Goal: Information Seeking & Learning: Learn about a topic

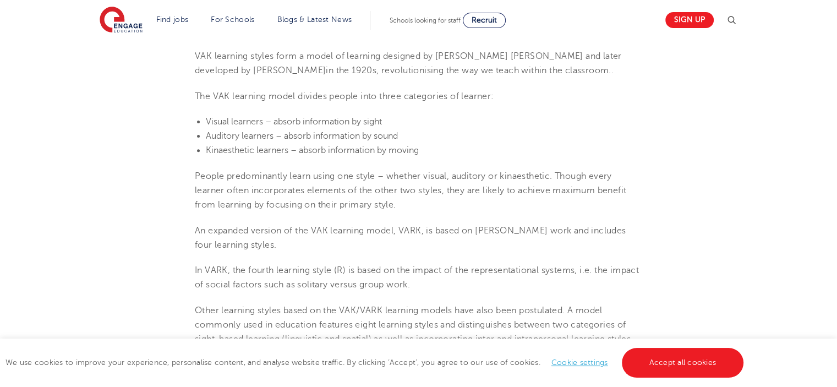
scroll to position [385, 0]
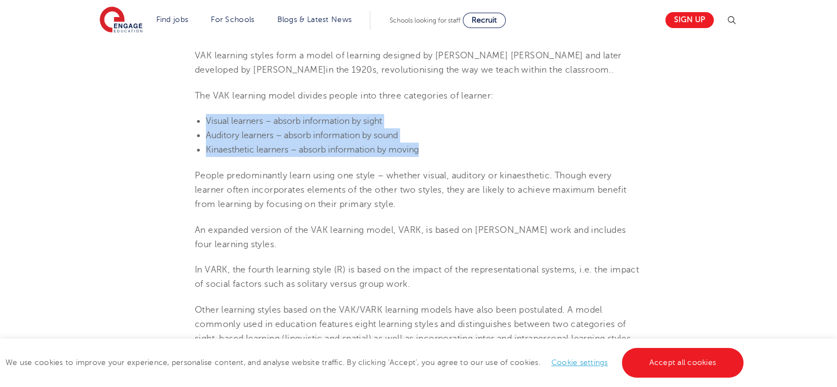
drag, startPoint x: 421, startPoint y: 151, endPoint x: 190, endPoint y: 119, distance: 232.8
copy ul "Visual learners – absorb information by sight Auditory learners – absorb inform…"
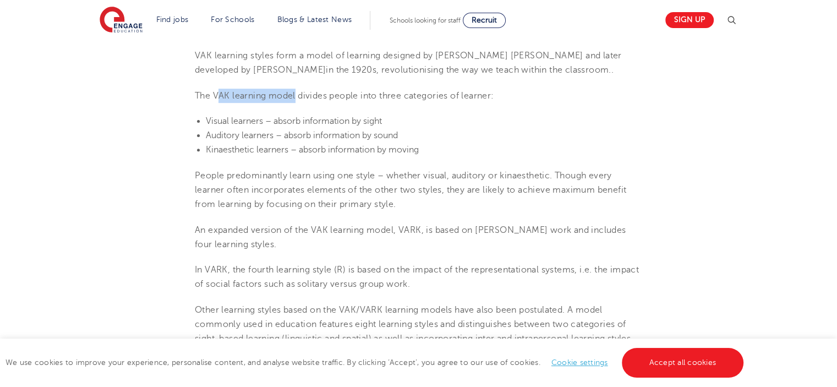
drag, startPoint x: 216, startPoint y: 94, endPoint x: 297, endPoint y: 95, distance: 80.9
click at [297, 95] on span "The VAK learning model divides people into three categories of learner:" at bounding box center [344, 96] width 299 height 10
click at [292, 95] on span "The VAK learning model divides people into three categories of learner:" at bounding box center [344, 96] width 299 height 10
click at [216, 95] on span "The VAK learning model divides people into three categories of learner:" at bounding box center [344, 96] width 299 height 10
drag, startPoint x: 220, startPoint y: 95, endPoint x: 295, endPoint y: 95, distance: 75.4
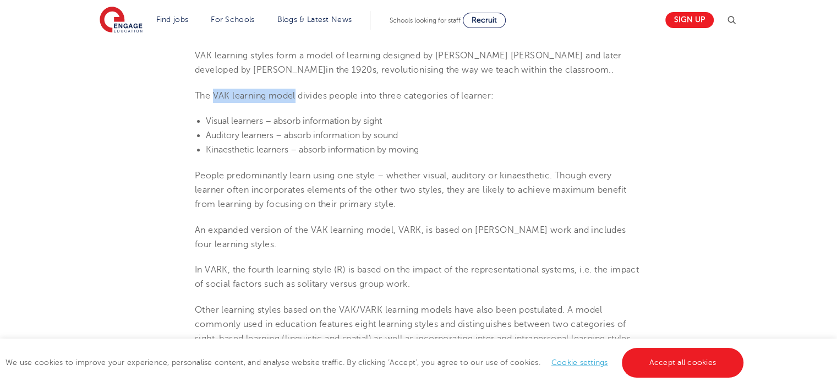
click at [295, 95] on span "The VAK learning model divides people into three categories of learner:" at bounding box center [344, 96] width 299 height 10
copy span "VAK learning model"
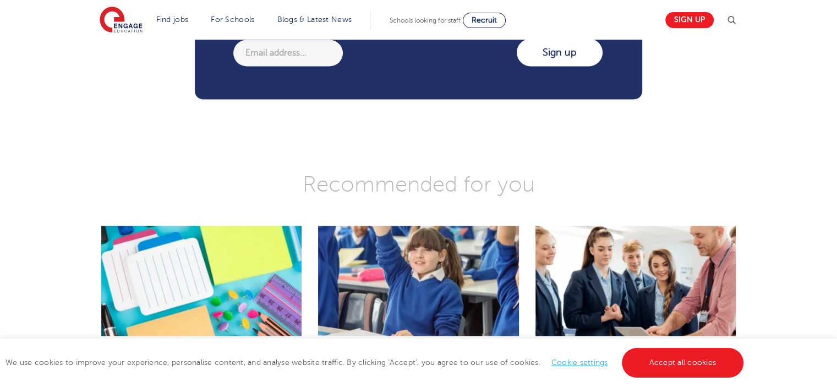
scroll to position [1762, 0]
